Goal: Check status: Check status

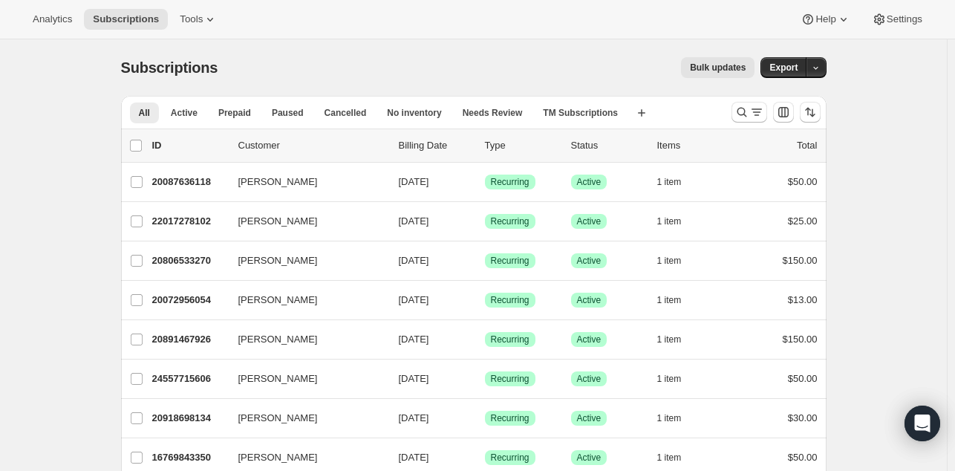
click at [205, 178] on p "20087636118" at bounding box center [189, 182] width 74 height 15
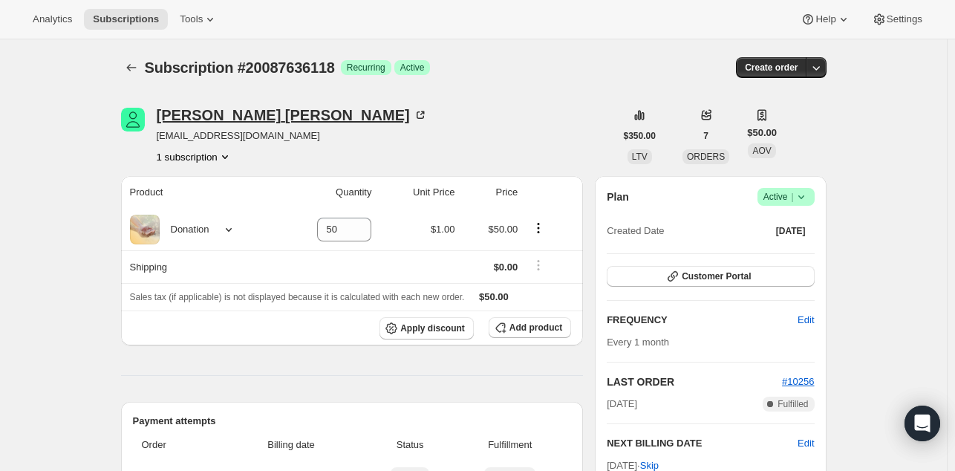
click at [202, 115] on div "Larry Engwall" at bounding box center [292, 115] width 271 height 15
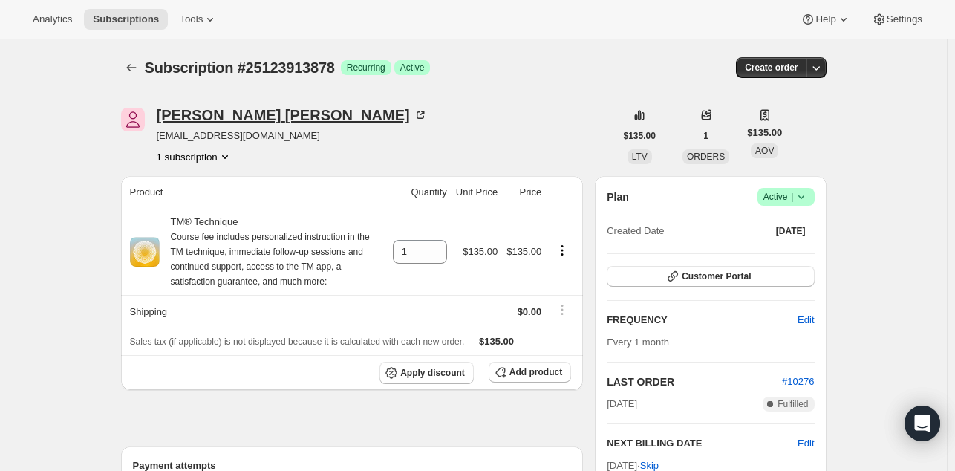
click at [207, 114] on div "[PERSON_NAME]" at bounding box center [292, 115] width 271 height 15
click at [202, 111] on div "Daniel Demoray" at bounding box center [262, 115] width 210 height 15
